Goal: Transaction & Acquisition: Book appointment/travel/reservation

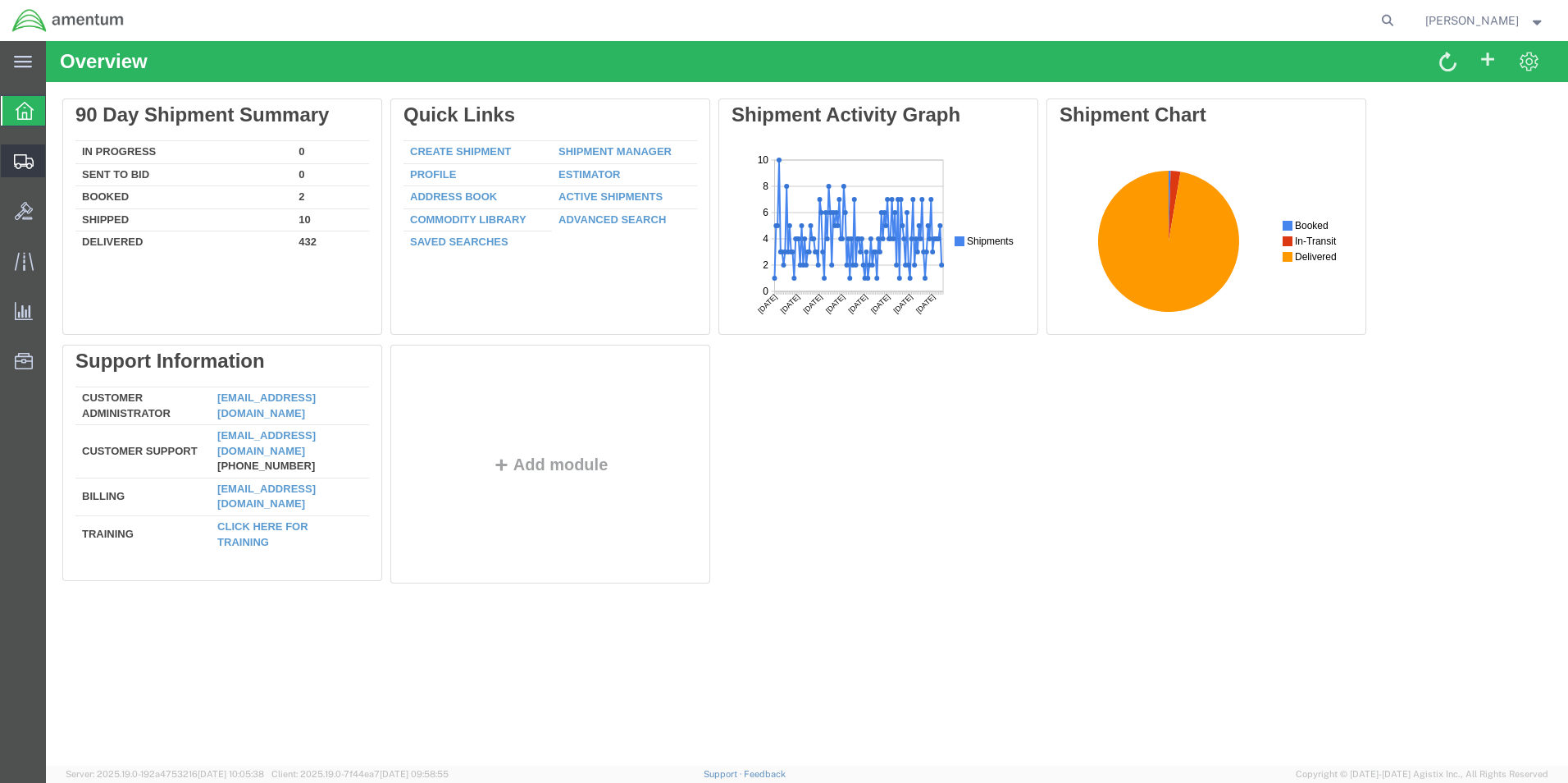
click at [0, 0] on span "Create Shipment" at bounding box center [0, 0] width 0 height 0
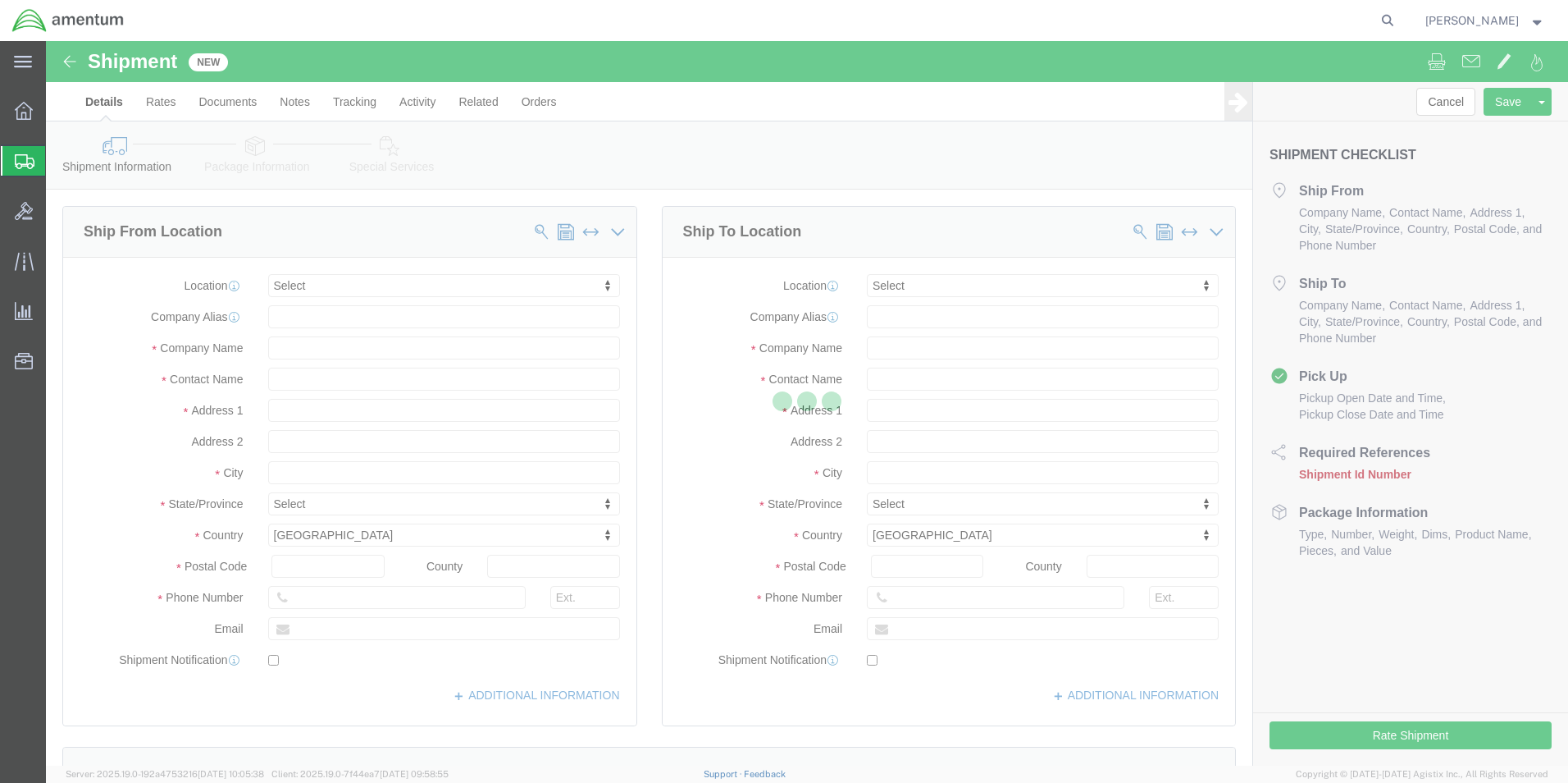
select select
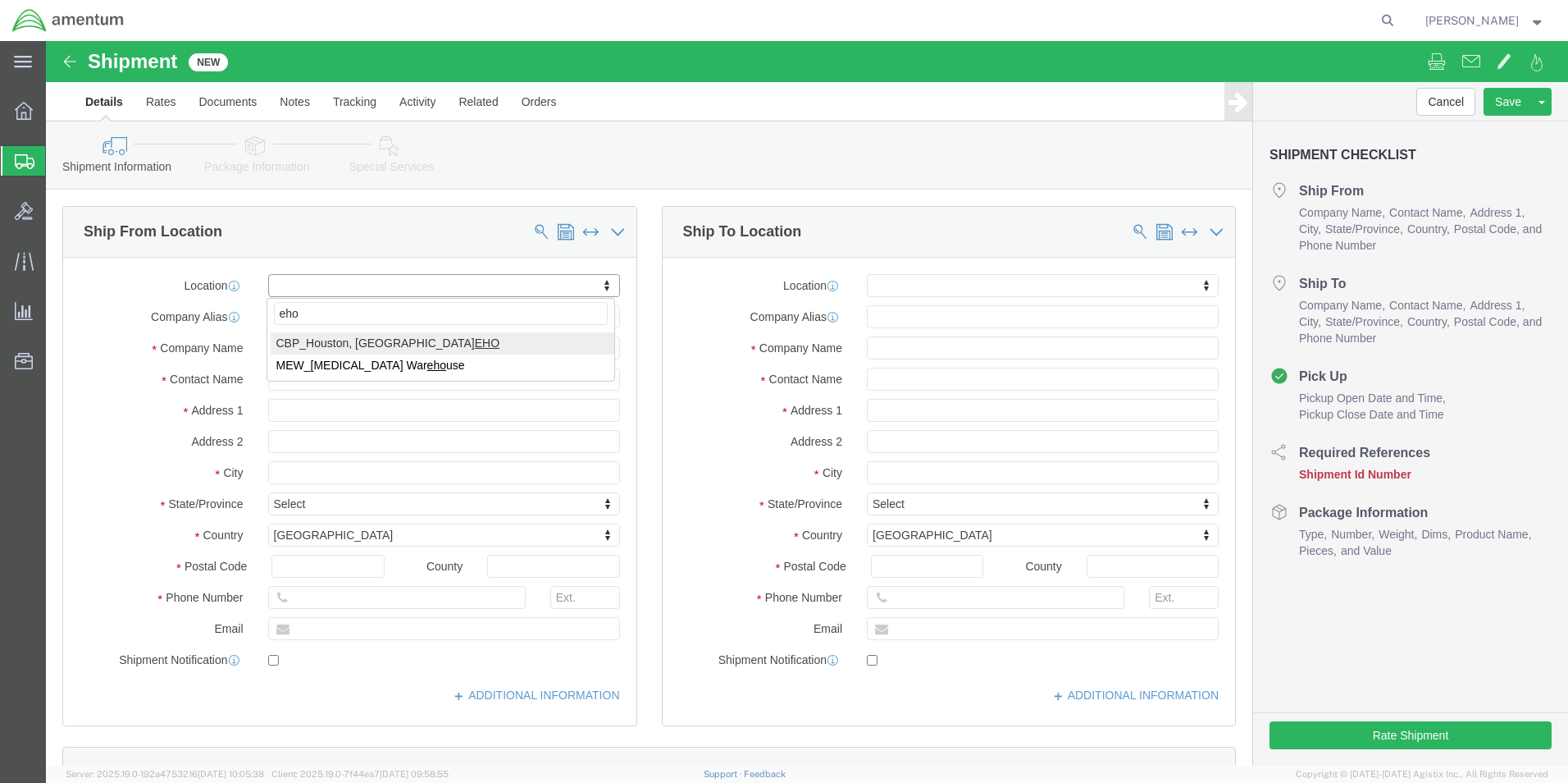
type input "eho"
select select "49929"
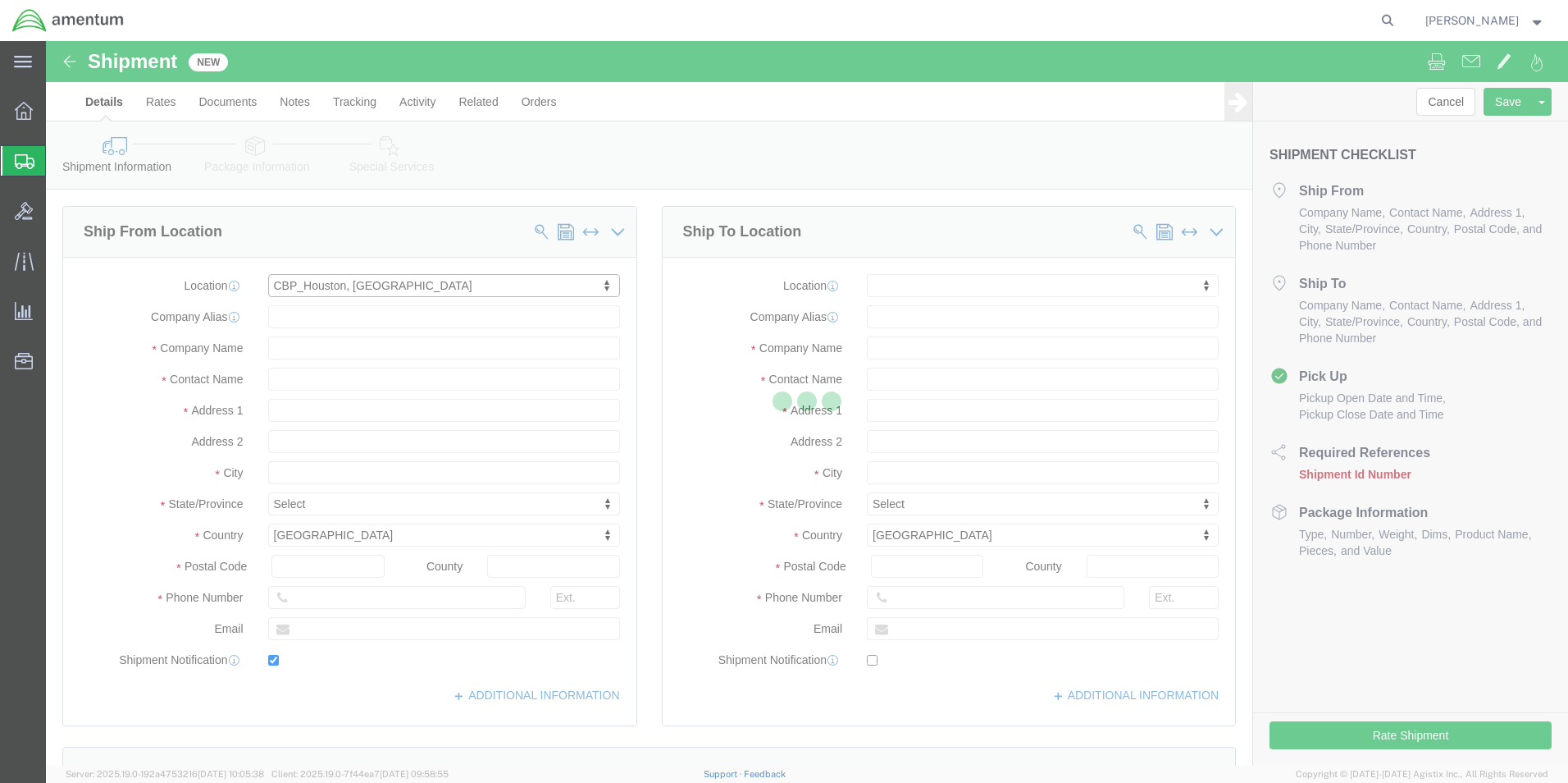
type input "[STREET_ADDRESS][PERSON_NAME]"
type input "Hangar 15A, c/o US CBP"
type input "77303"
type input "[PHONE_NUMBER]"
type input "[PERSON_NAME][EMAIL_ADDRESS][PERSON_NAME][DOMAIN_NAME]"
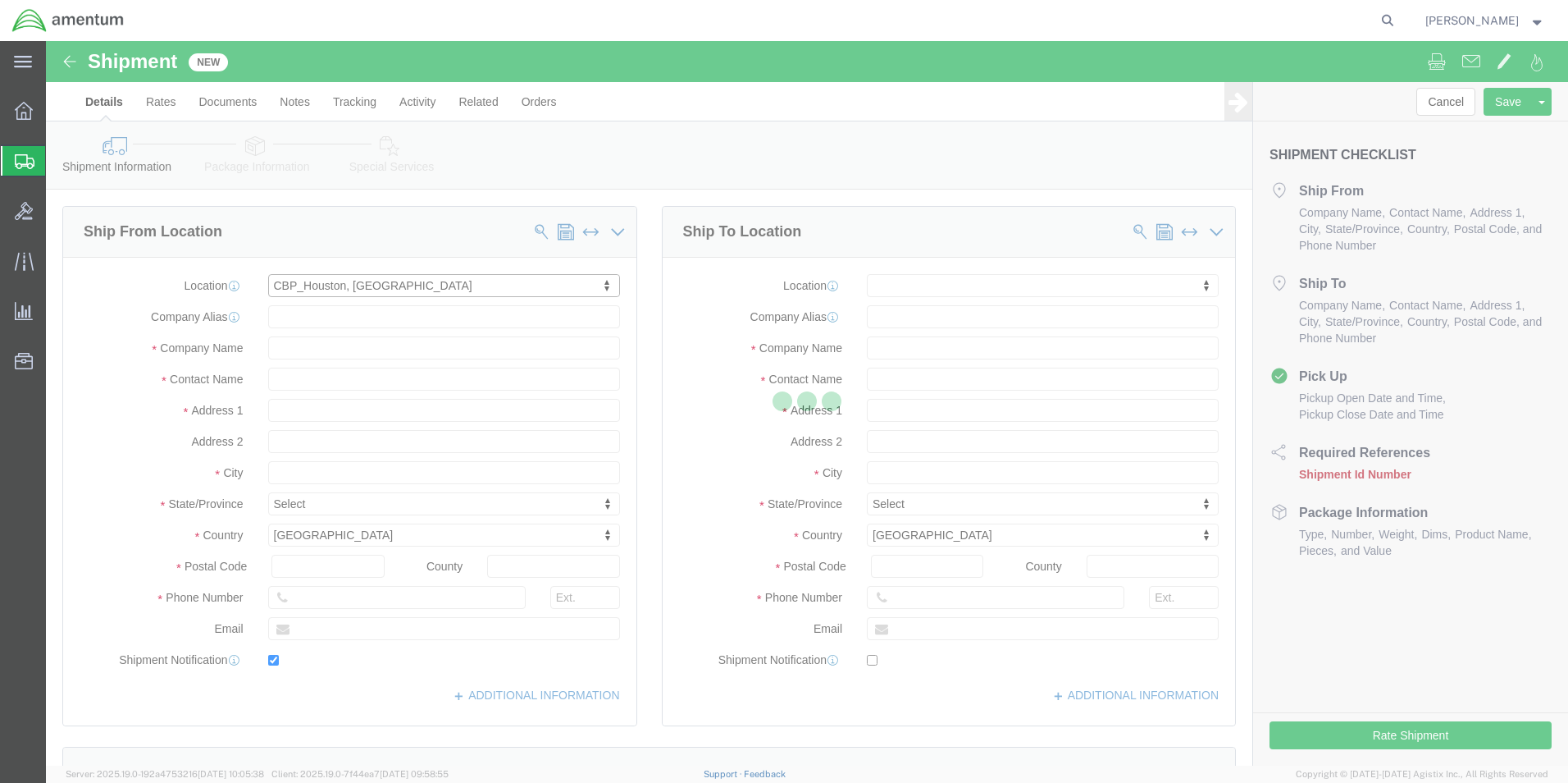
checkbox input "true"
type input "Amentum Services, Inc"
type input "[PERSON_NAME]"
type input "Conroe"
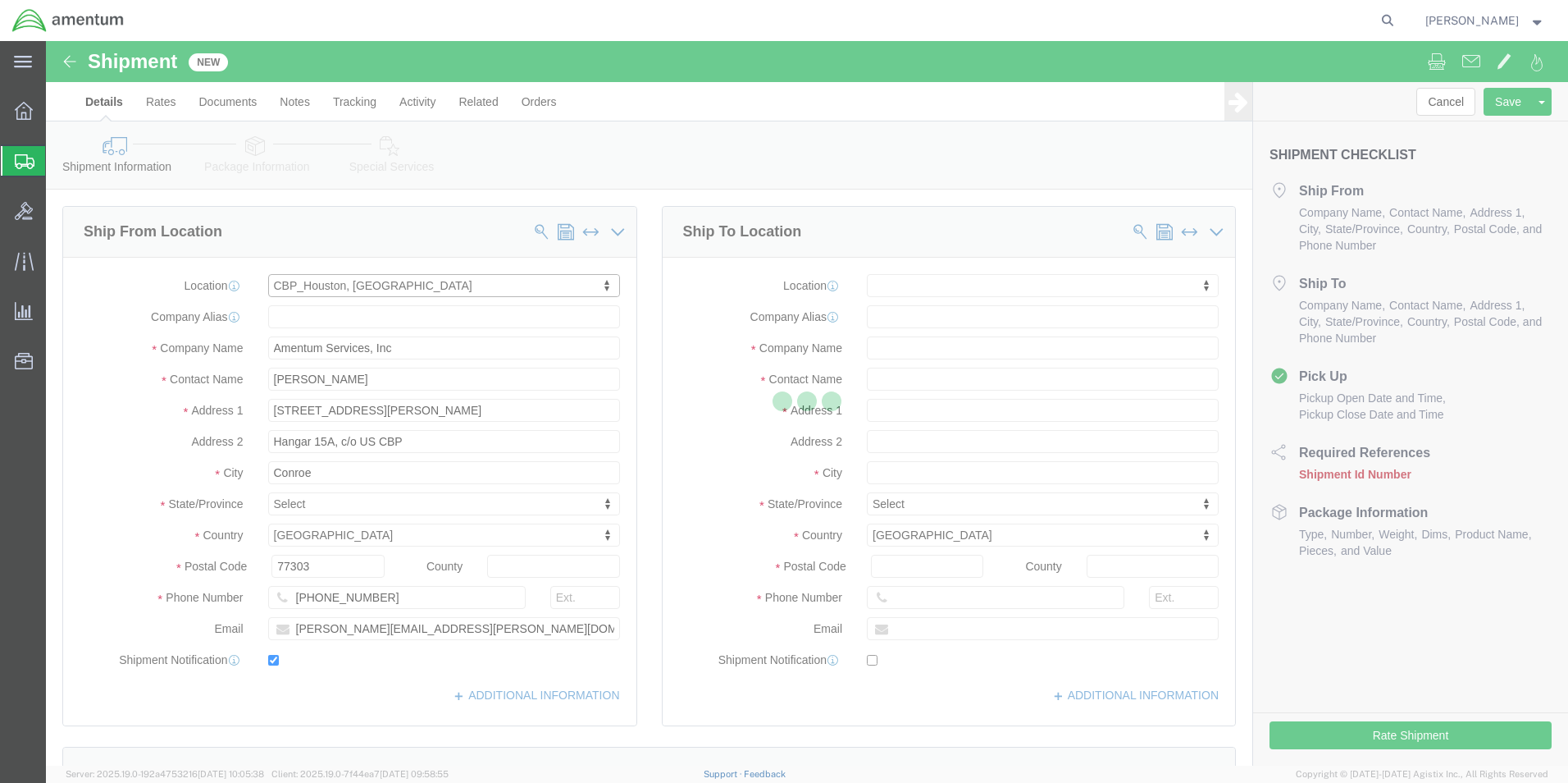
select select "[GEOGRAPHIC_DATA]"
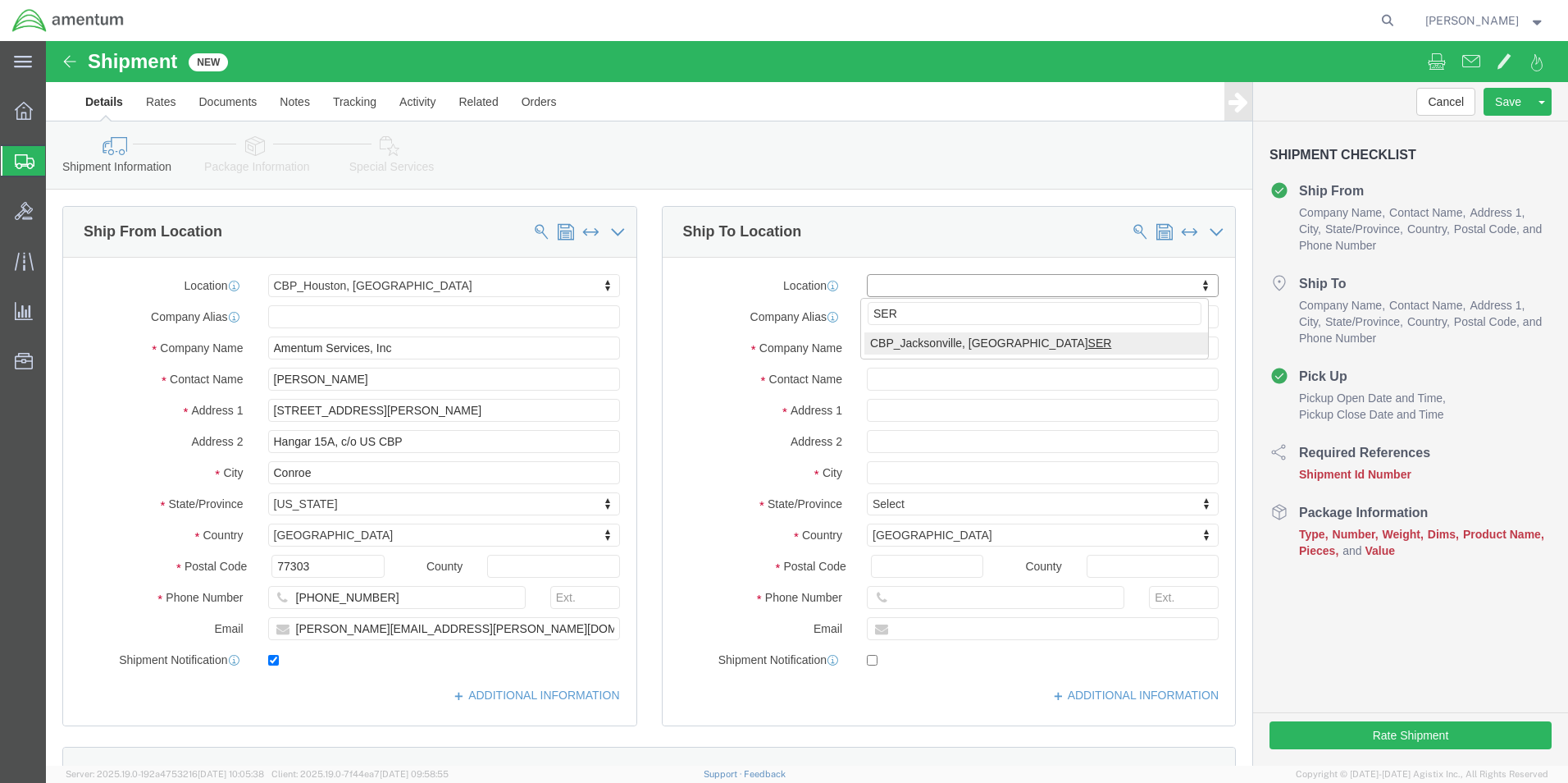
type input "SER"
select select "49917"
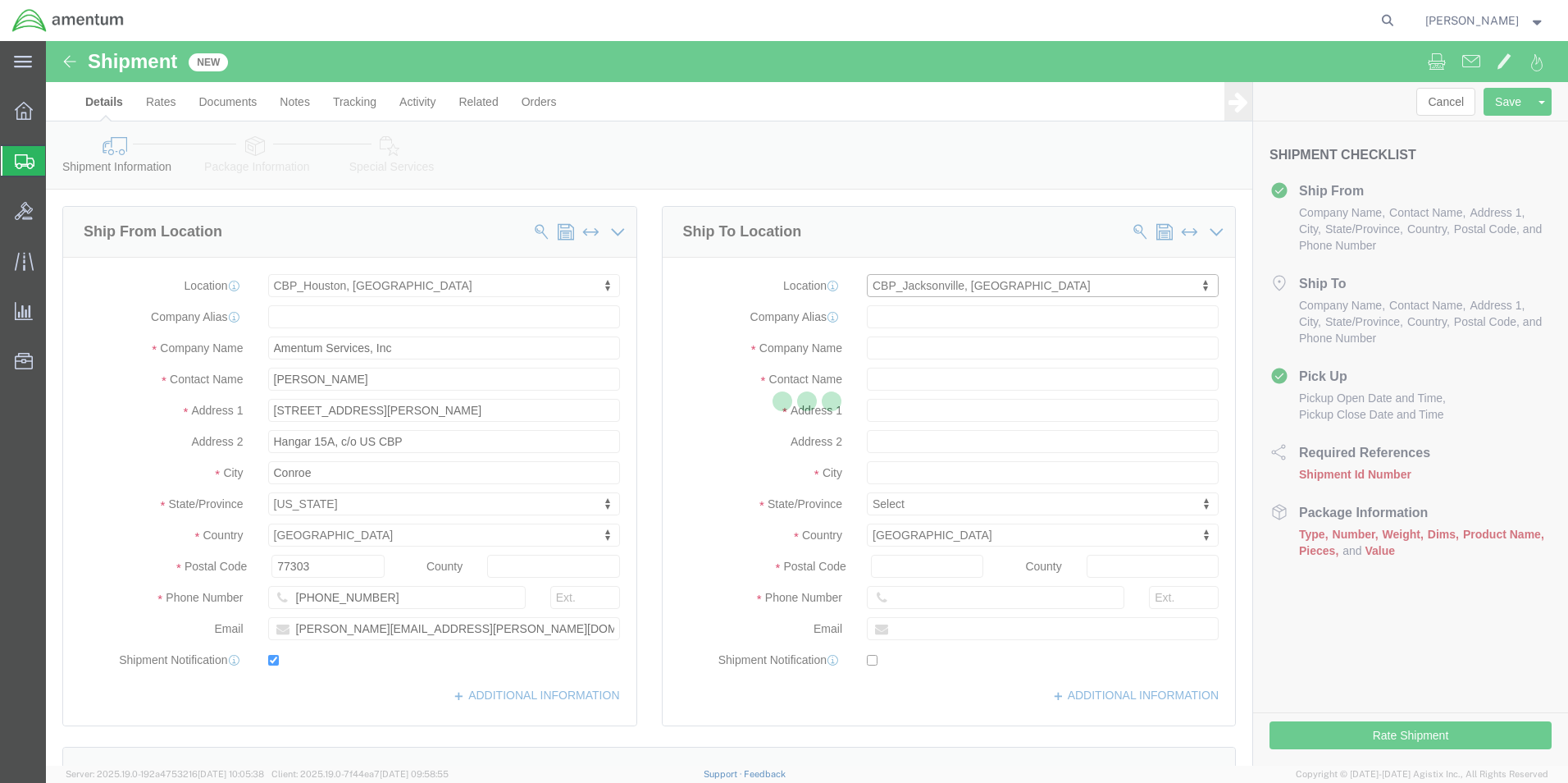
type input "4640 Subchaser Ct"
type input "Bldg 200"
type input "32244"
type input "[PHONE_NUMBER]"
type input "Amentum Services, Inc."
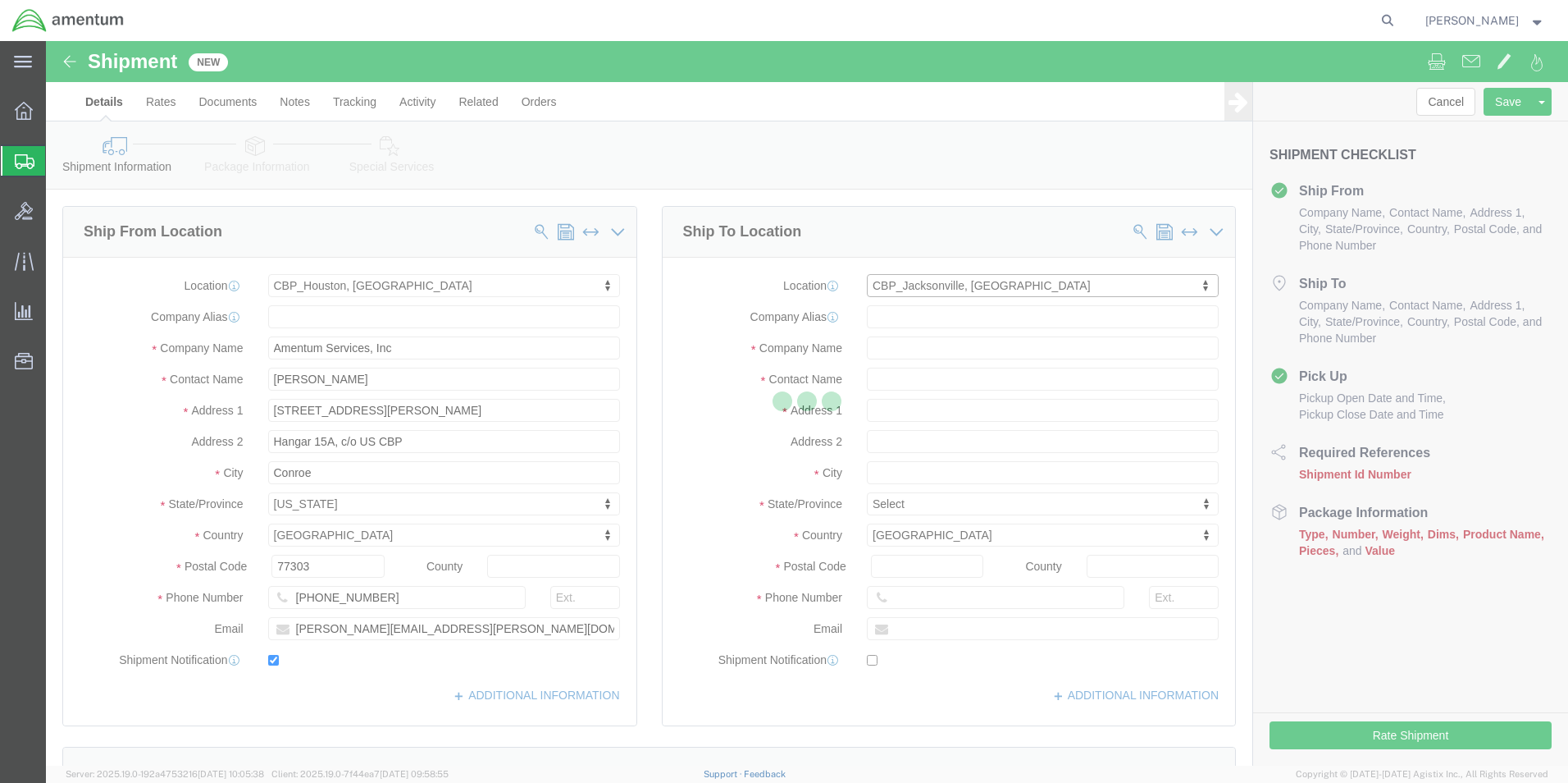
type input "[GEOGRAPHIC_DATA]"
select select "FL"
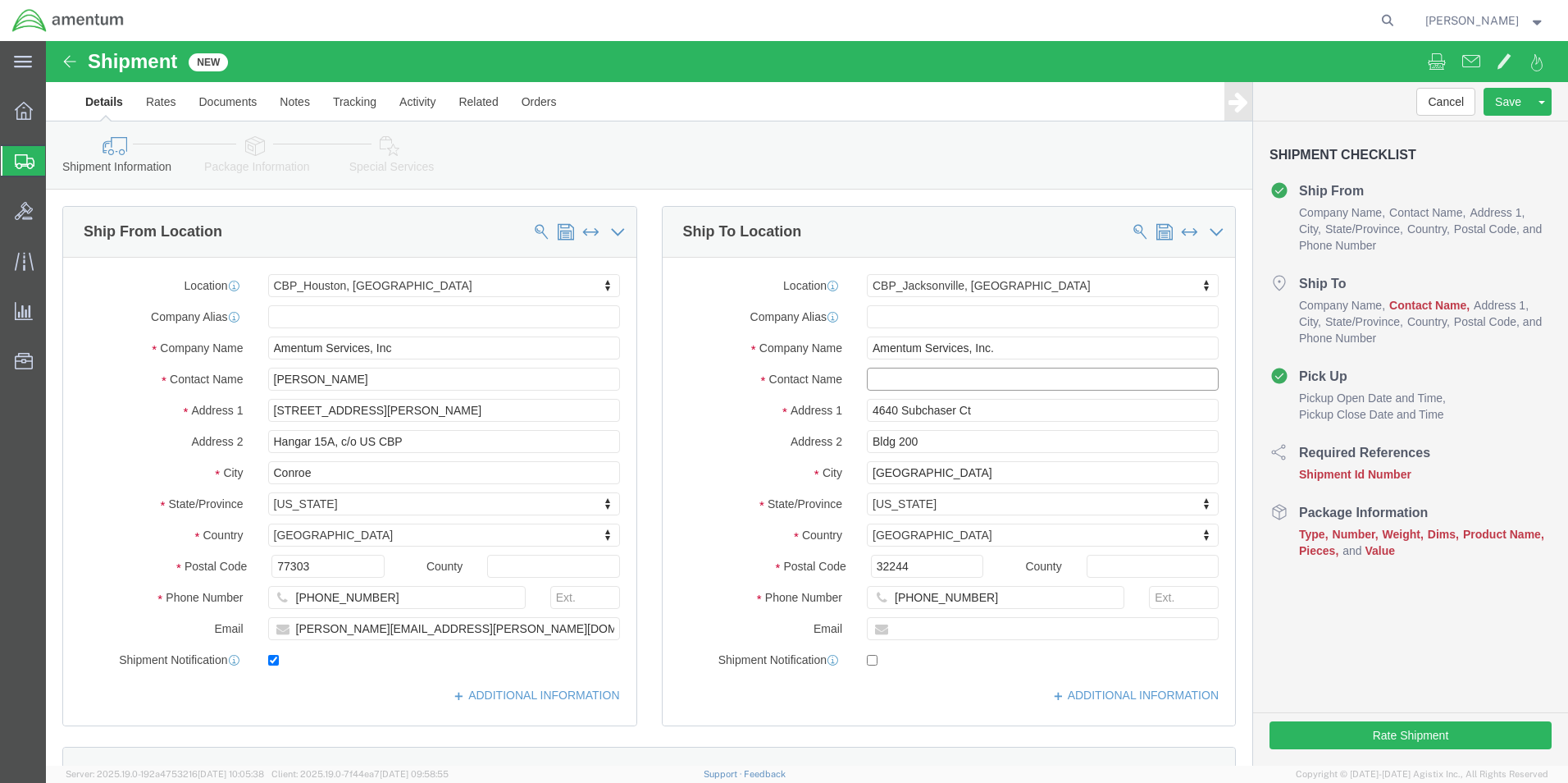
click input "text"
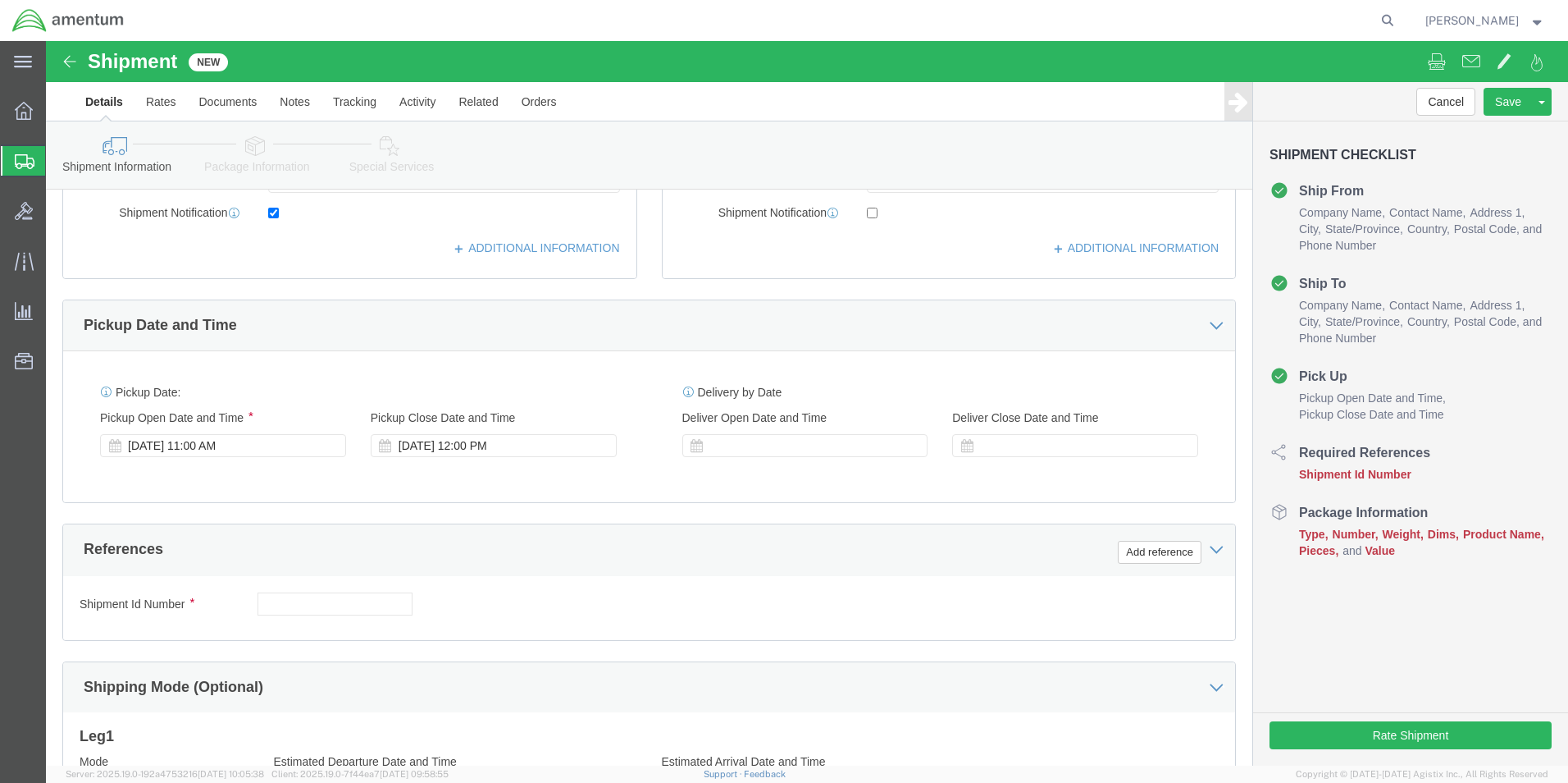
scroll to position [493, 0]
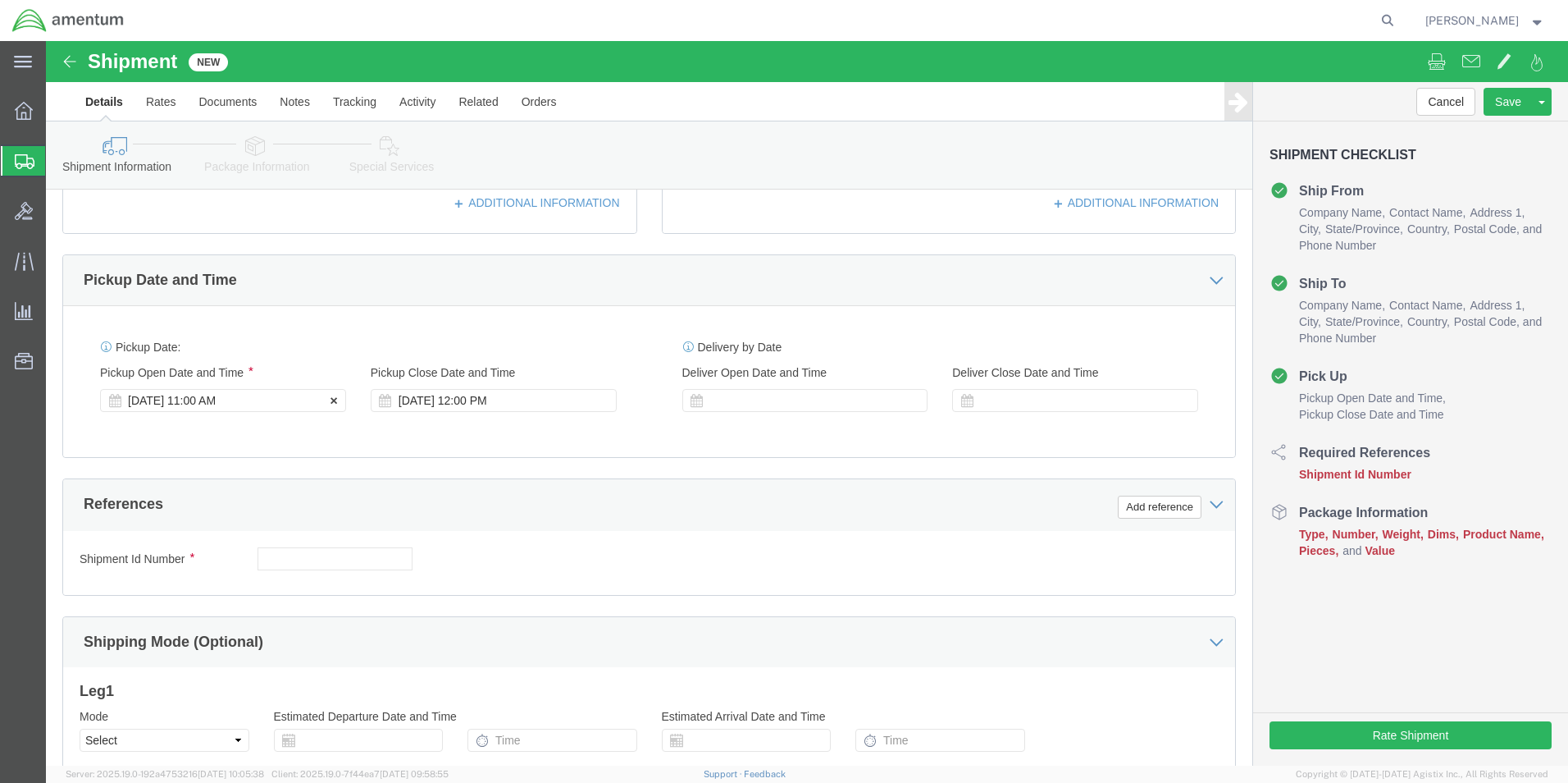
type input "[PERSON_NAME]"
click div "[DATE] 11:00 AM"
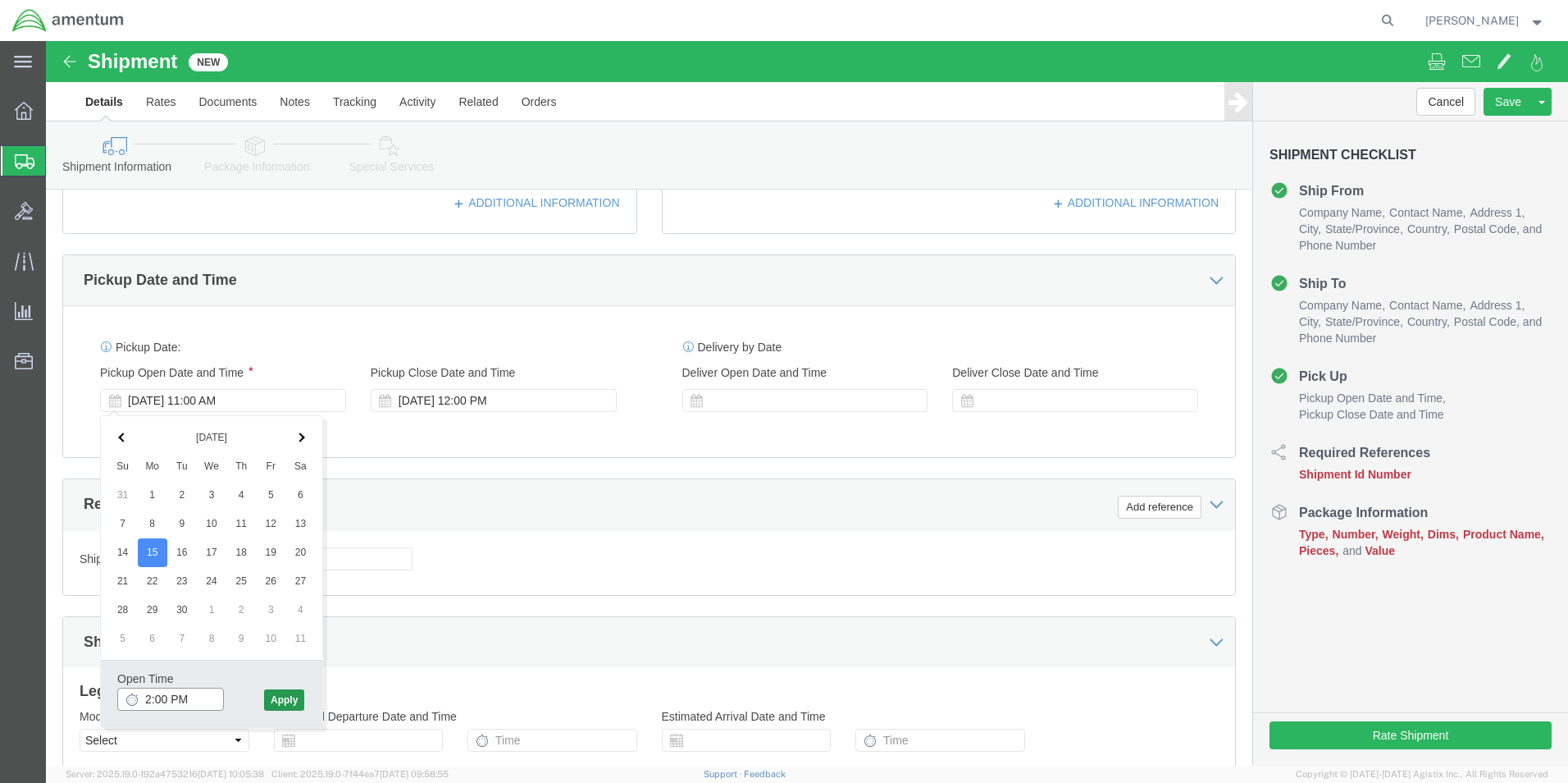
type input "2:00 PM"
drag, startPoint x: 236, startPoint y: 656, endPoint x: 628, endPoint y: 607, distance: 395.1
click button "Apply"
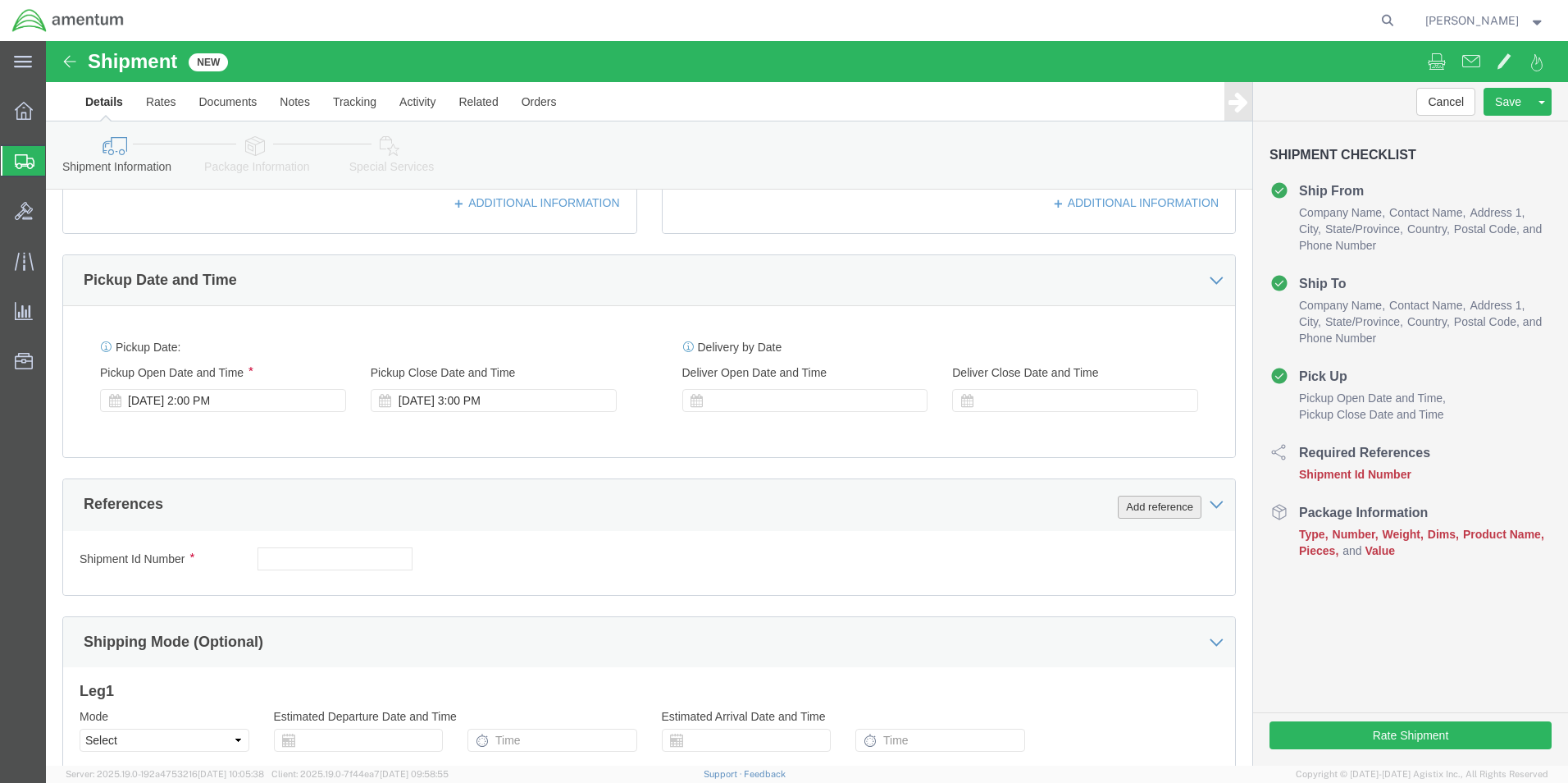
click button "Add reference"
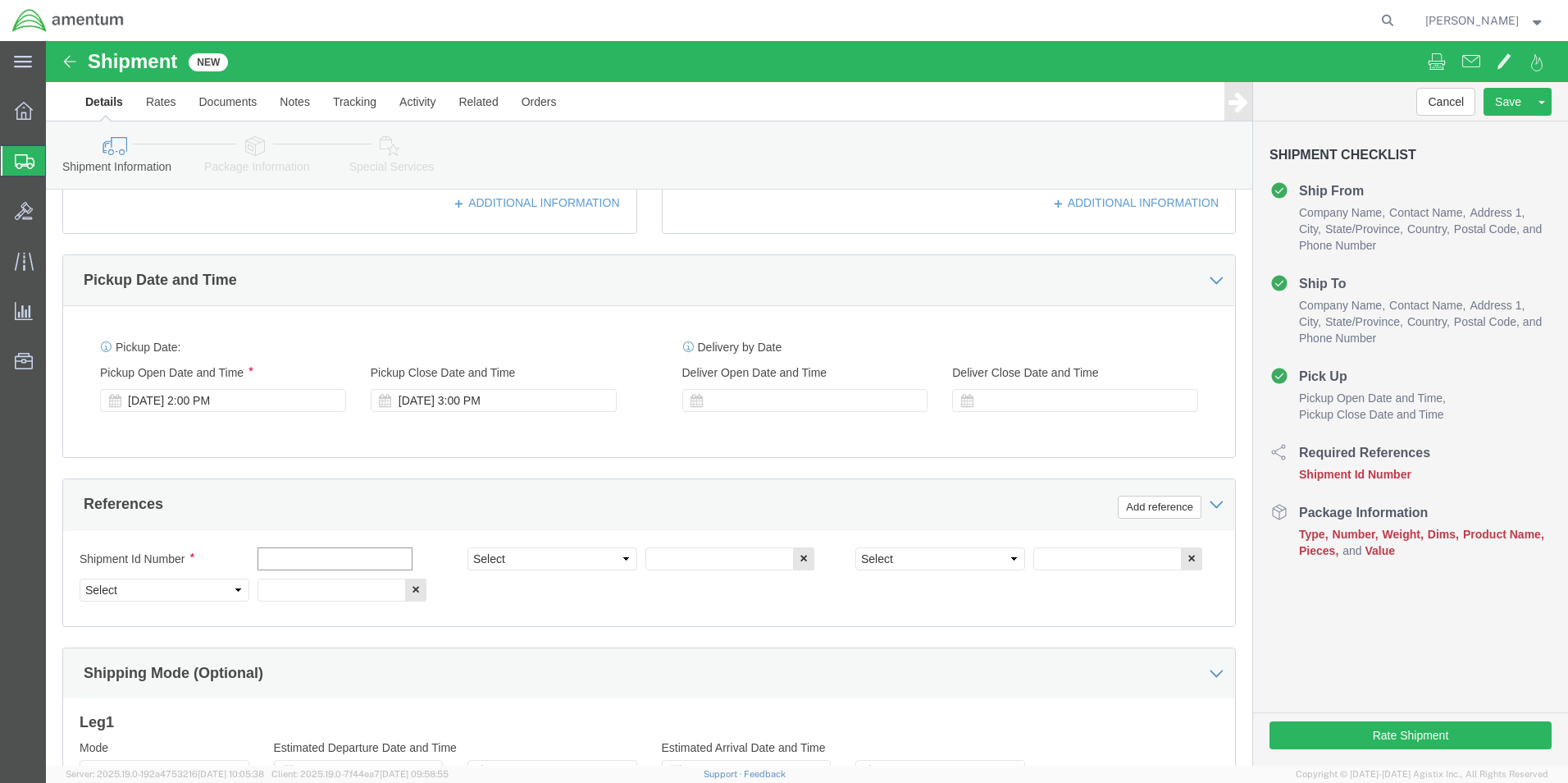
click input "text"
type input "[DATE]"
click select "Select Account Type Activity ID Airline Appointment Number ASN Batch Request # …"
select select "CUSTREF"
click select "Select Account Type Activity ID Airline Appointment Number ASN Batch Request # …"
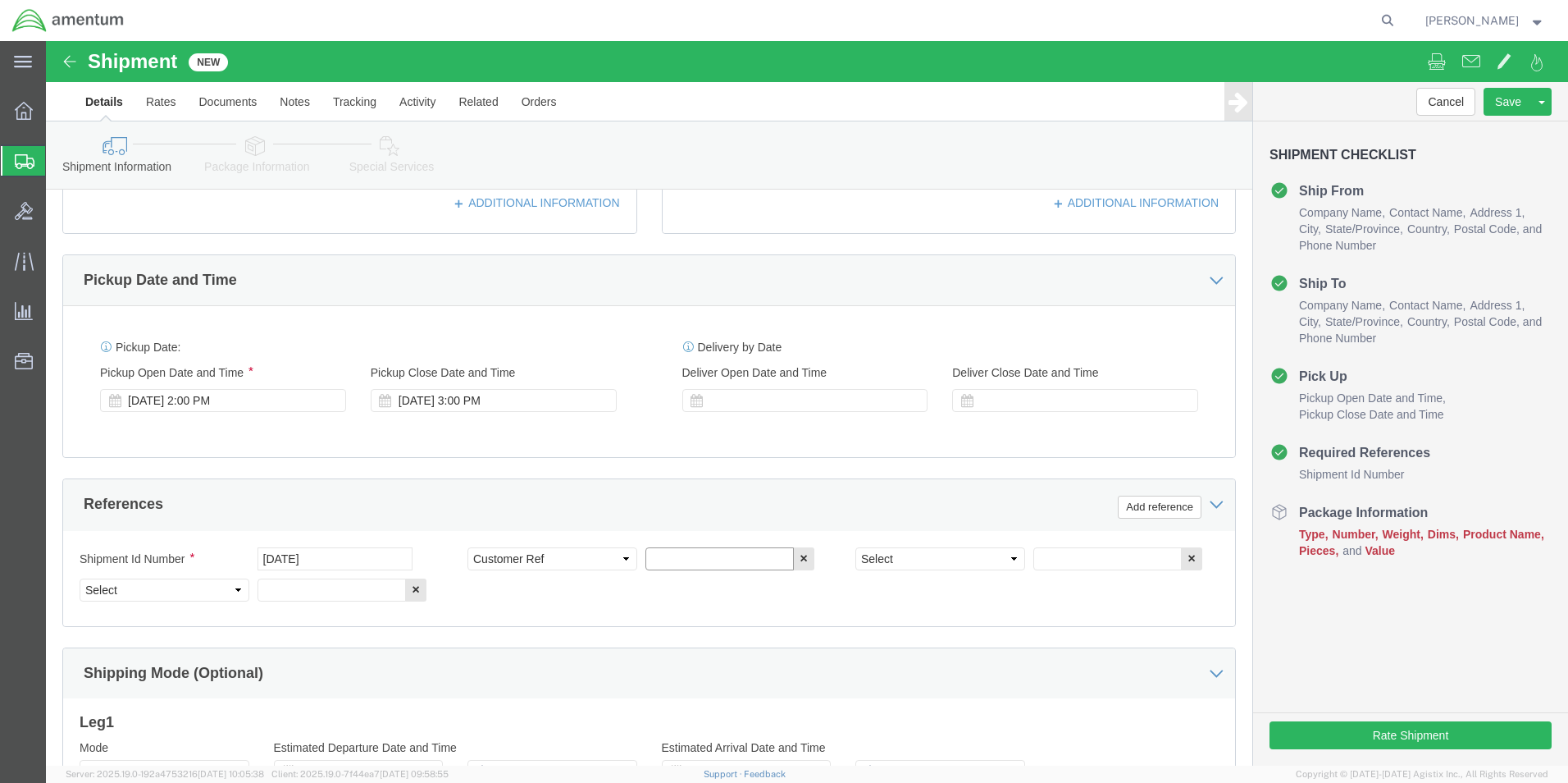
click input "text"
type input "612-000078 TRANSFER"
click select "Select Account Type Activity ID Airline Appointment Number ASN Batch Request # …"
select select "PROJNUM"
click select "Select Account Type Activity ID Airline Appointment Number ASN Batch Request # …"
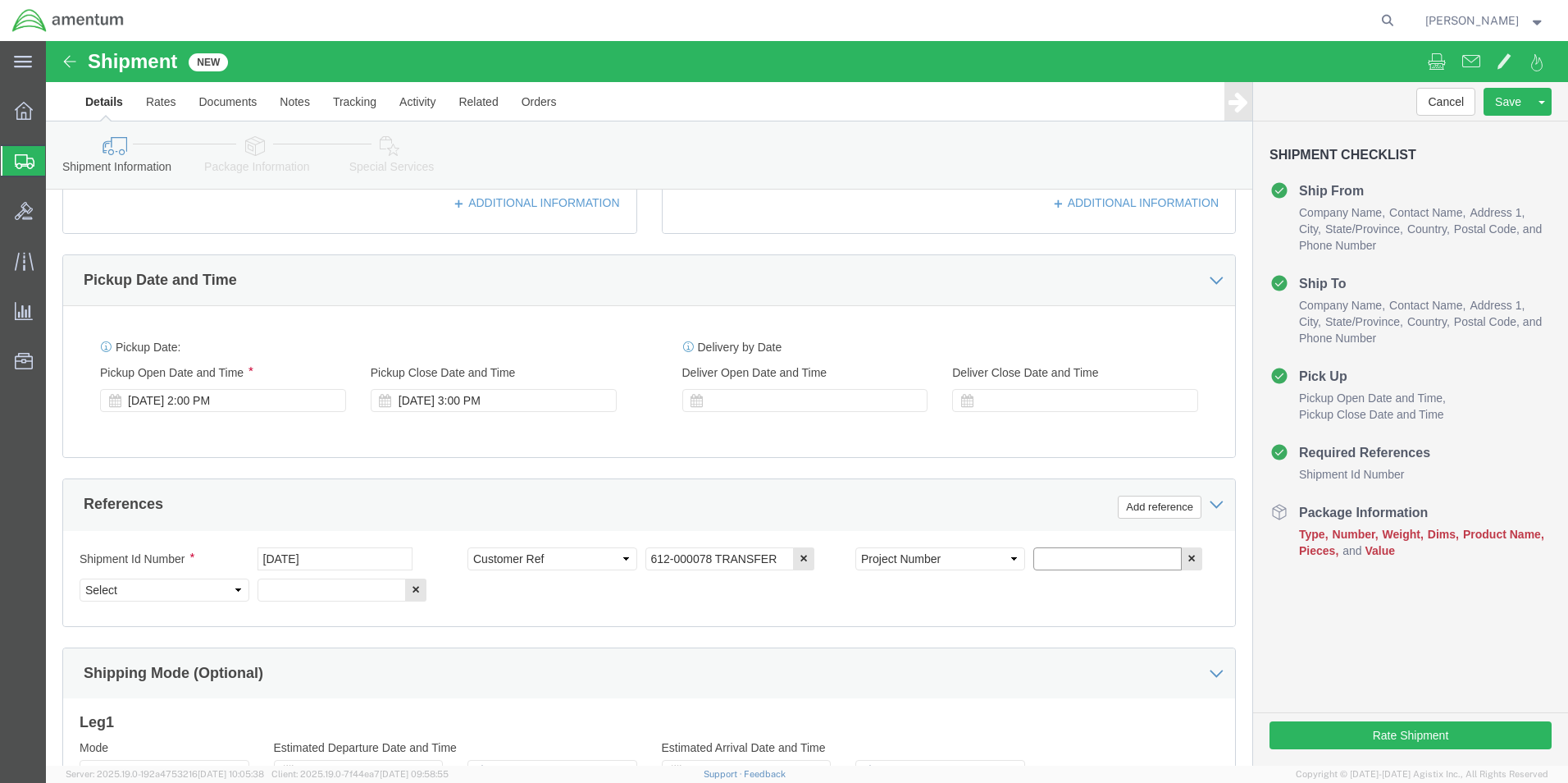
click input "text"
type input "6118.03.03.2219.000.EHO.0000"
click select "Select Account Type Activity ID Airline Appointment Number ASN Batch Request # …"
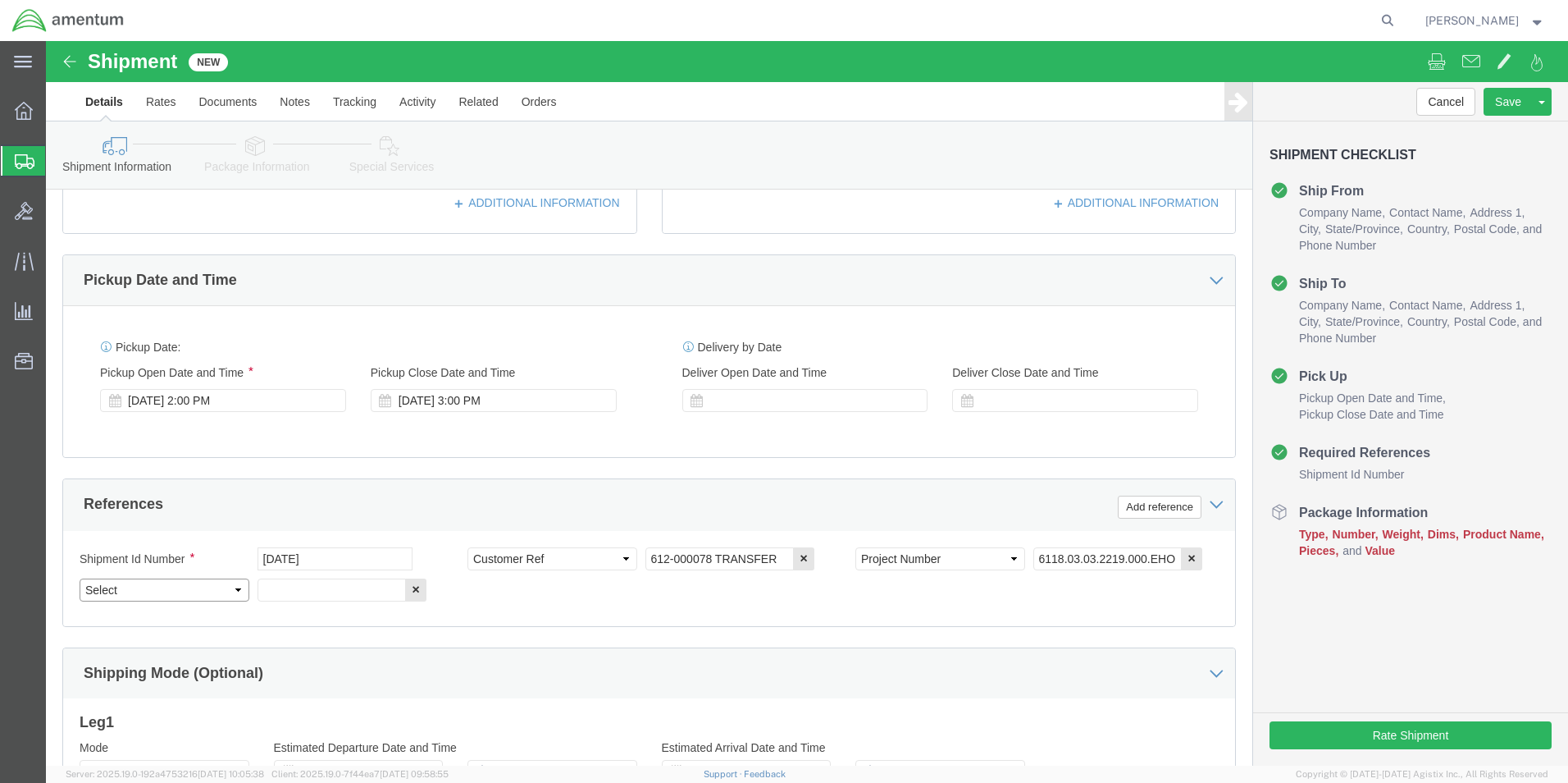
select select "DEPT"
click select "Select Account Type Activity ID Airline Appointment Number ASN Batch Request # …"
click input "text"
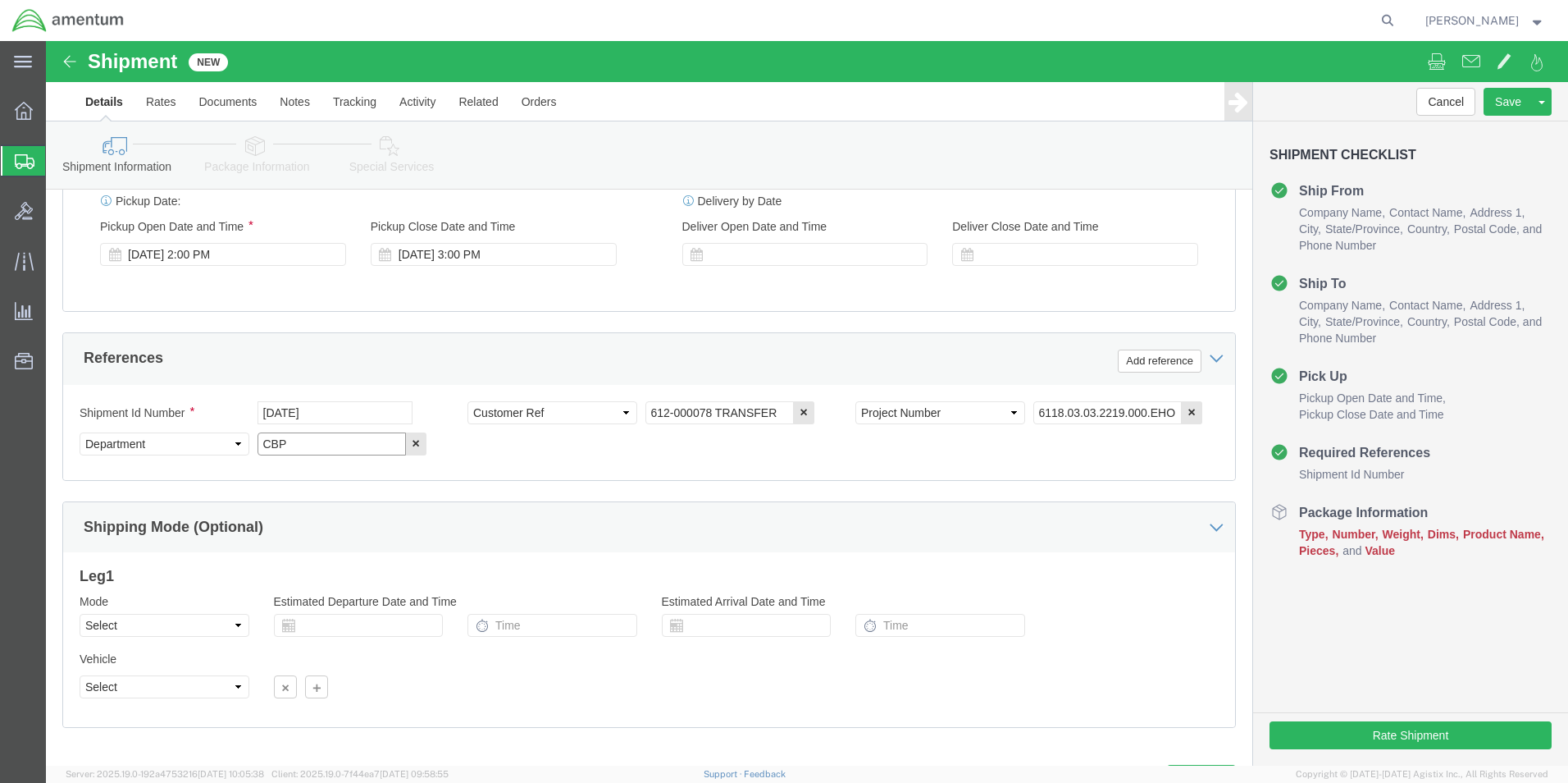
scroll to position [715, 0]
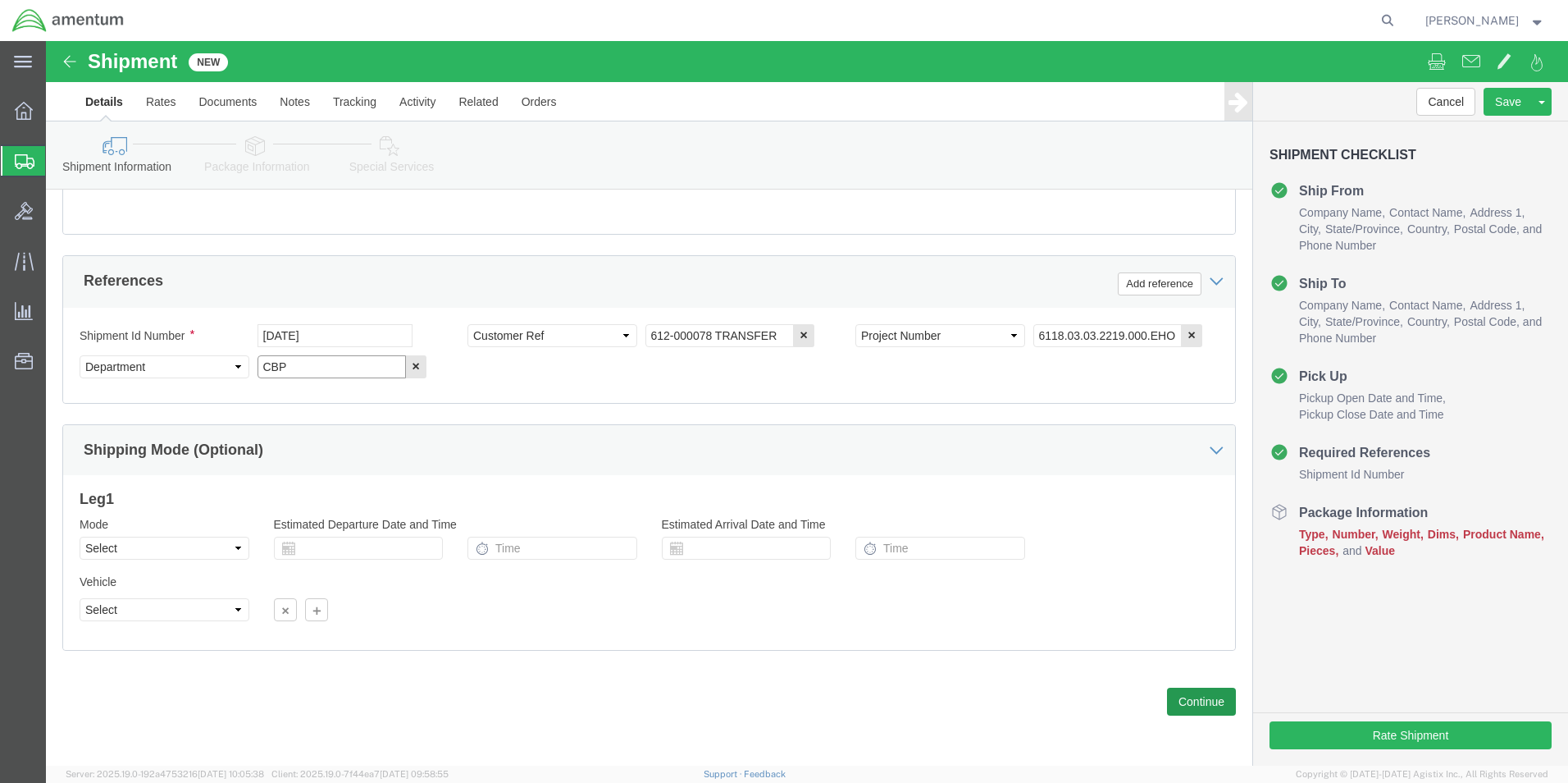
type input "CBP"
click button "Continue"
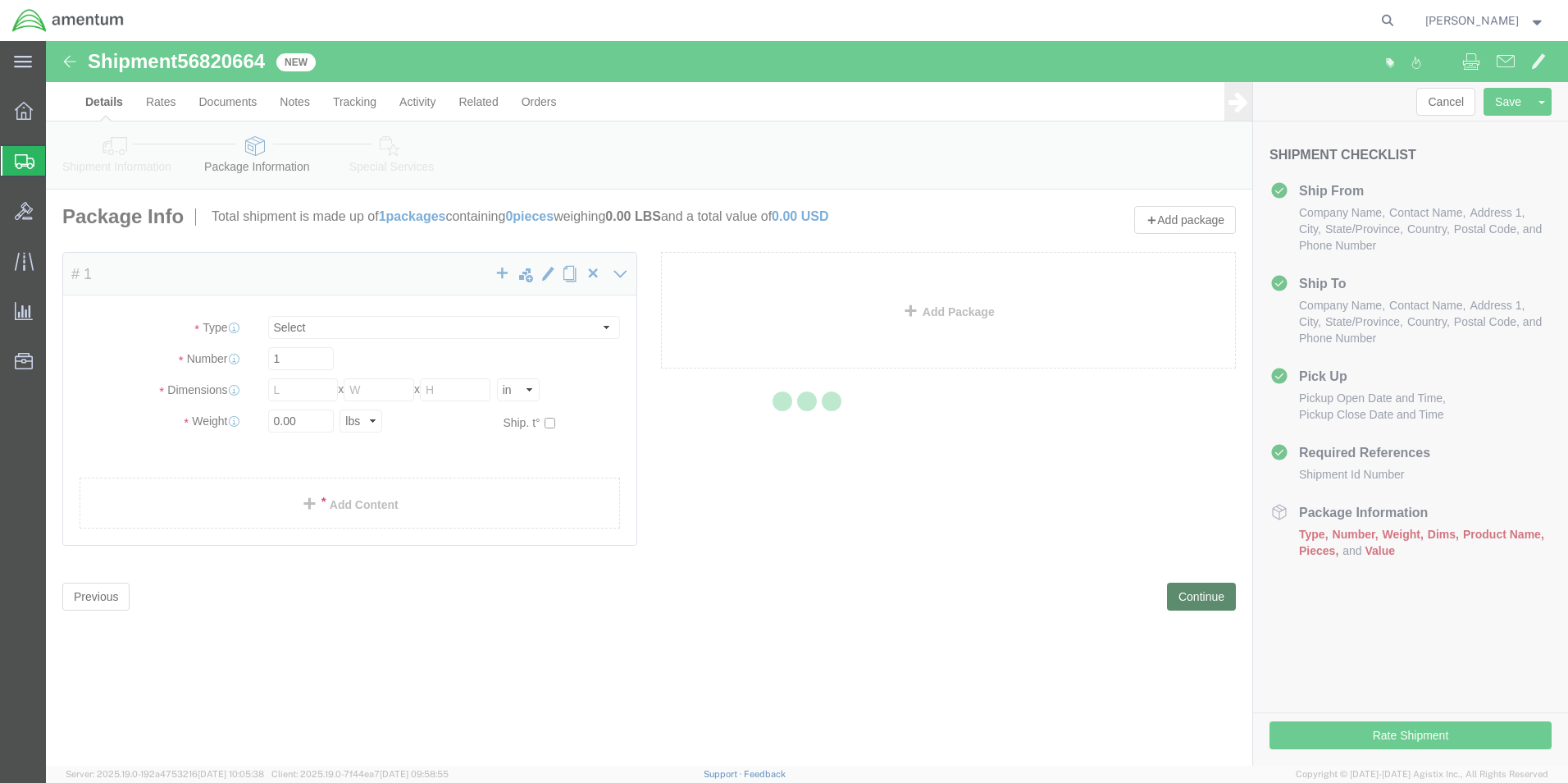
select select "CBOX"
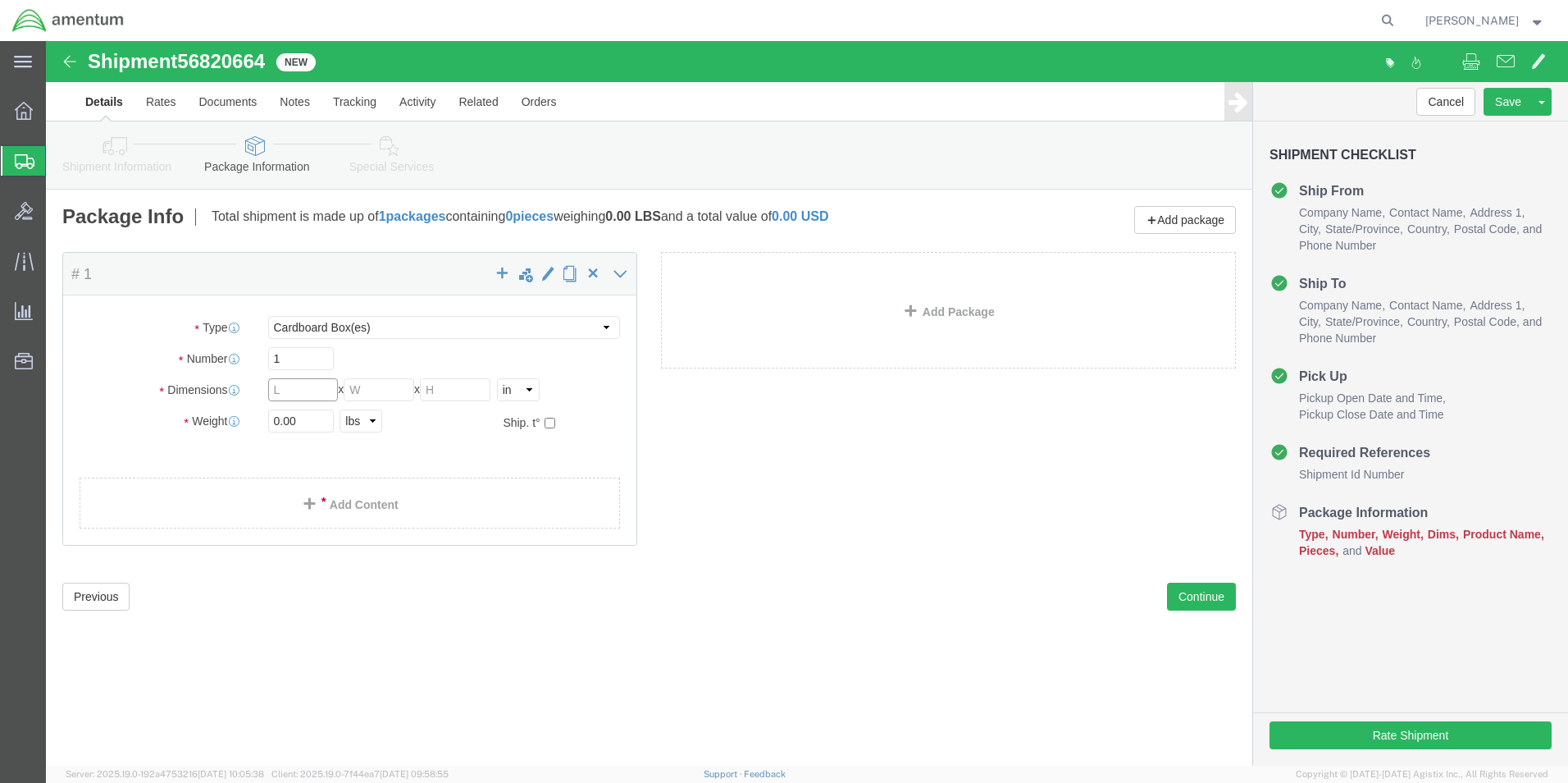
click input "text"
type input "24"
type input "12"
type input "13.5"
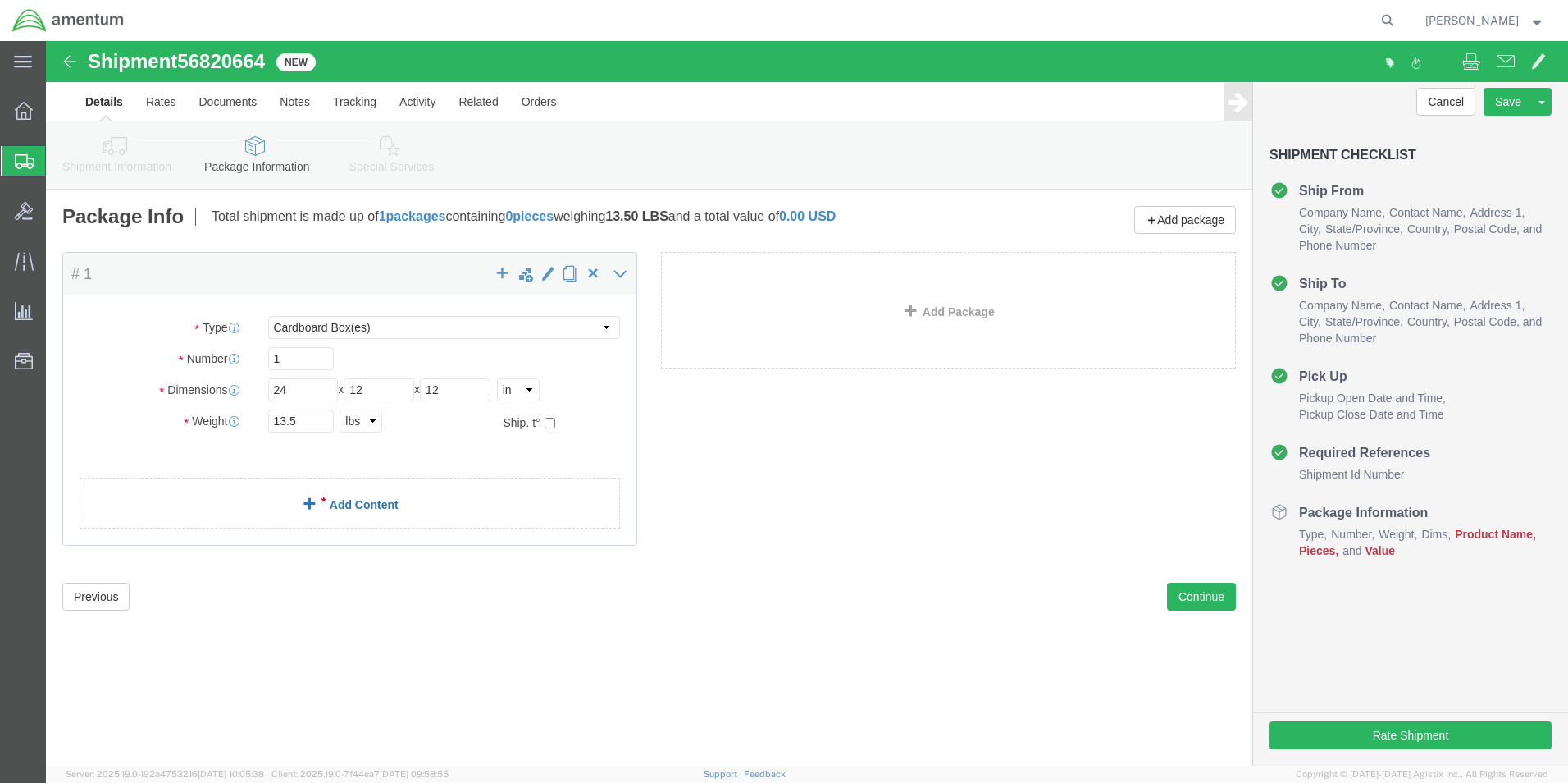
click link "Add Content"
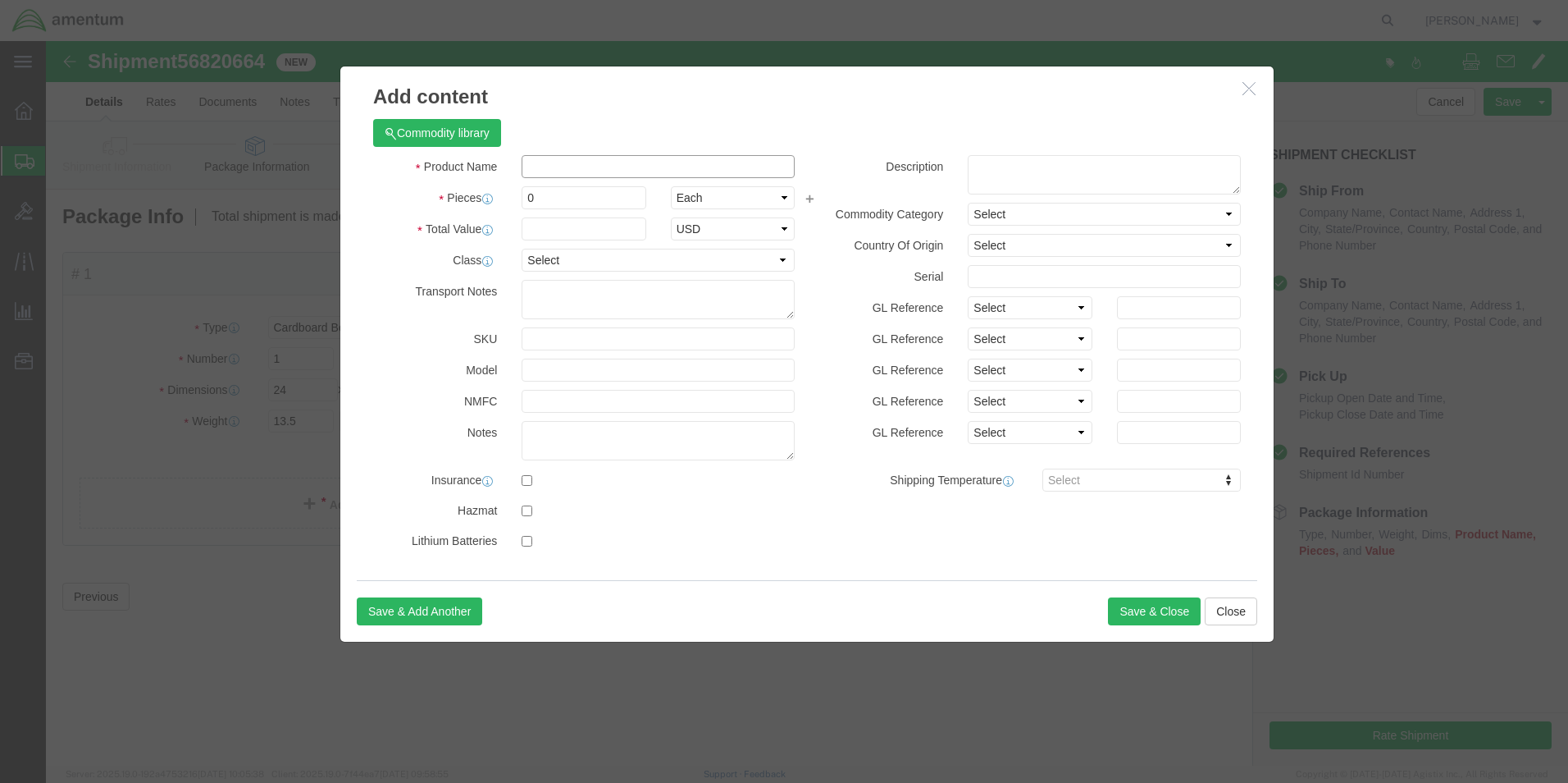
click input "text"
type input "NVG GOGGLES"
type input "1"
type input "20000.00"
click button "Save & Close"
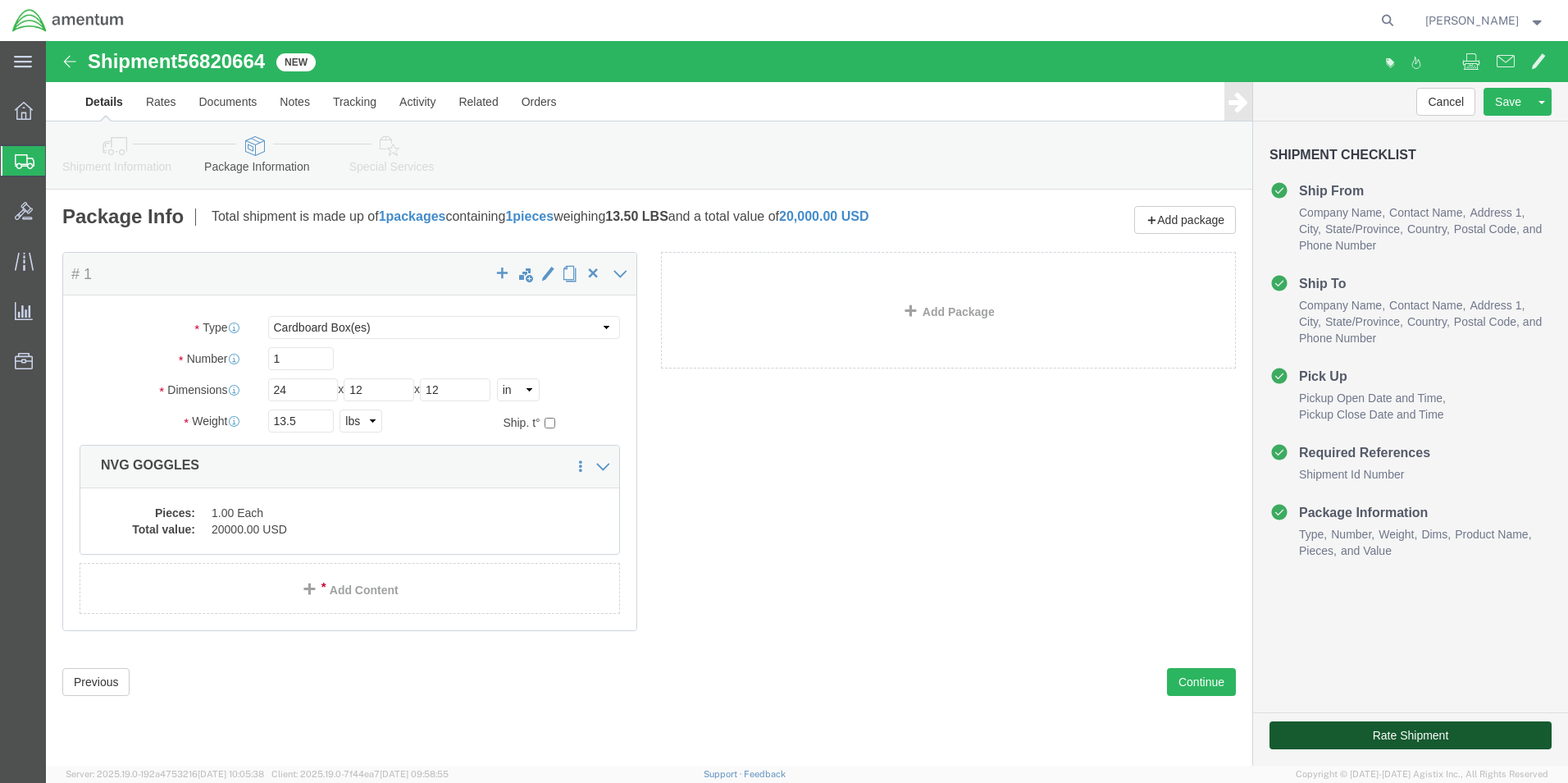
click button "Rate Shipment"
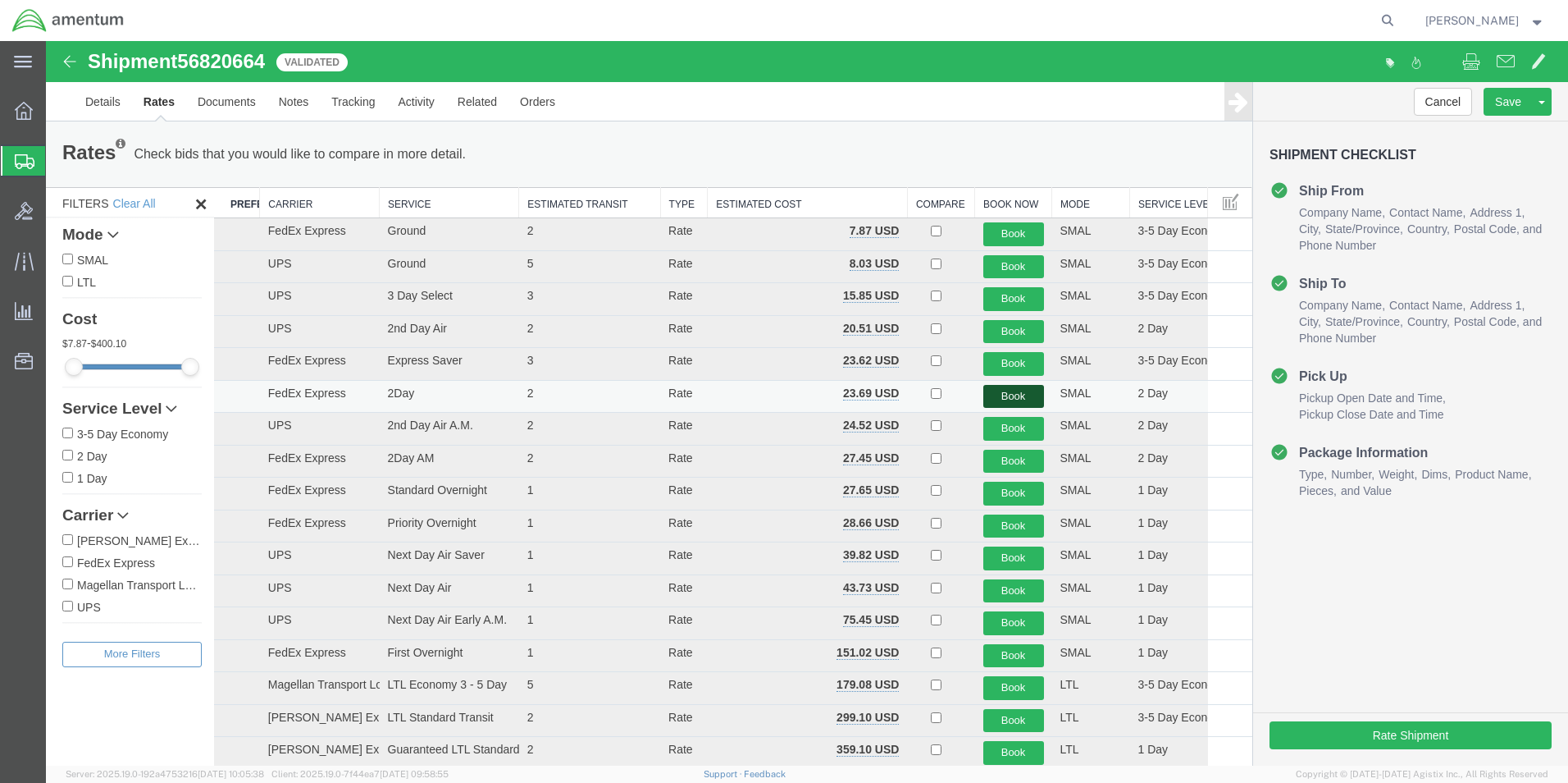
click at [1004, 397] on button "Book" at bounding box center [1013, 396] width 60 height 23
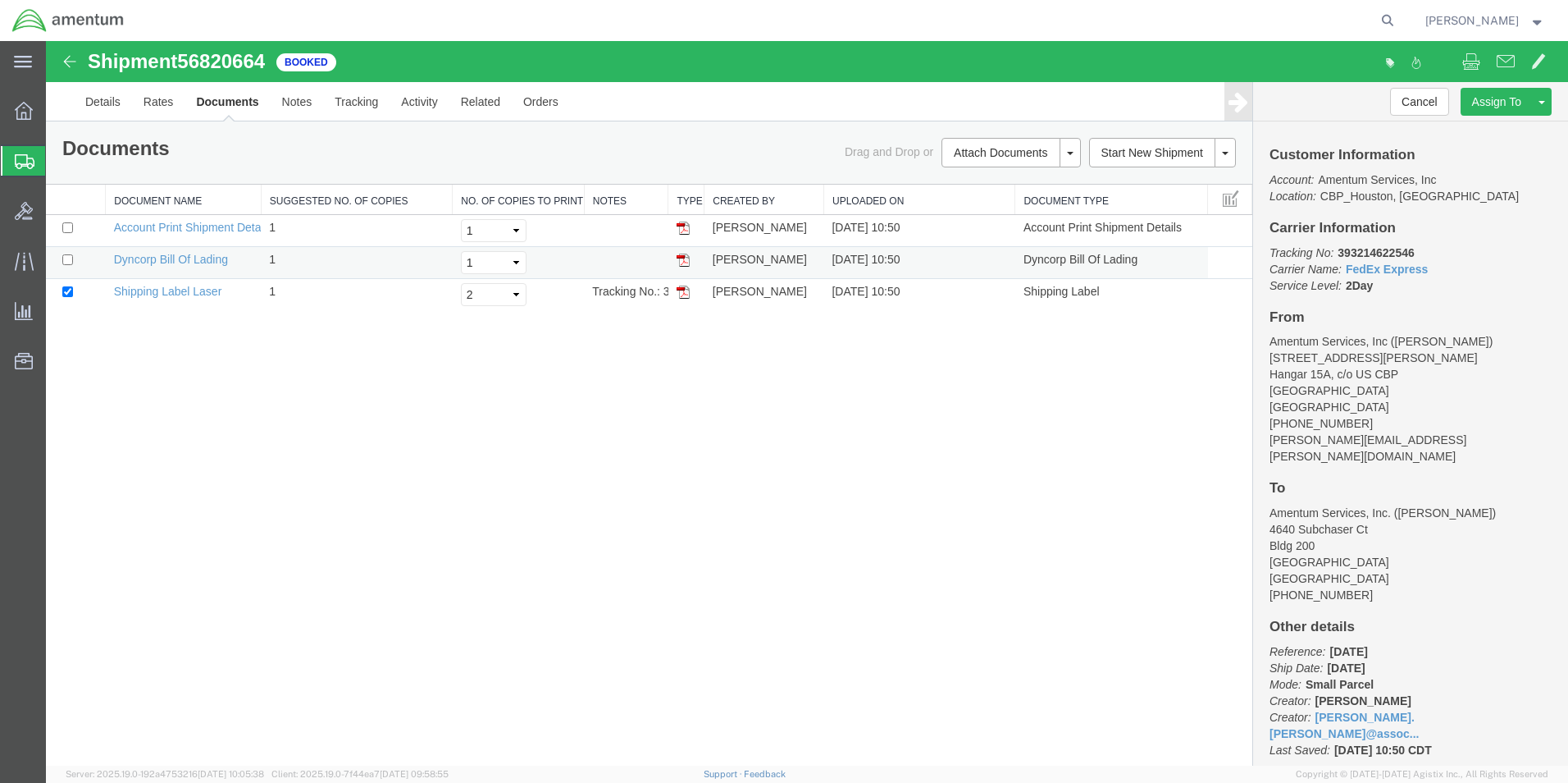
click at [60, 258] on td at bounding box center [76, 263] width 60 height 32
click at [69, 260] on input "checkbox" at bounding box center [68, 260] width 11 height 11
checkbox input "true"
click at [990, 182] on link "Print Documents" at bounding box center [1008, 180] width 142 height 24
click at [110, 100] on link "Details" at bounding box center [103, 102] width 59 height 40
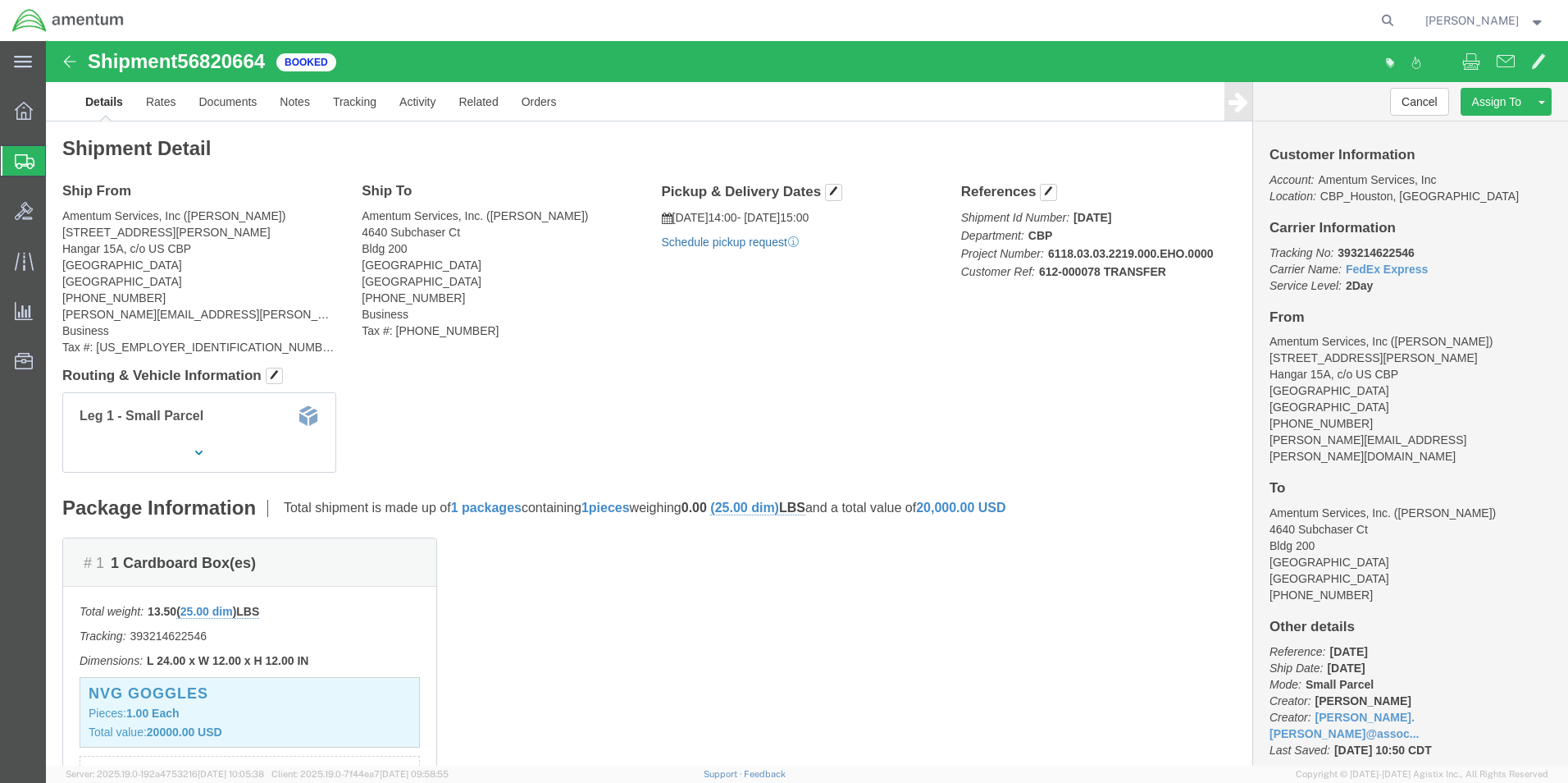
click link "Schedule pickup request"
